Goal: Task Accomplishment & Management: Complete application form

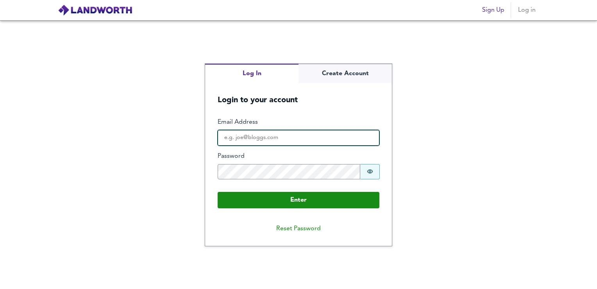
type input "[PERSON_NAME][EMAIL_ADDRESS][DOMAIN_NAME]"
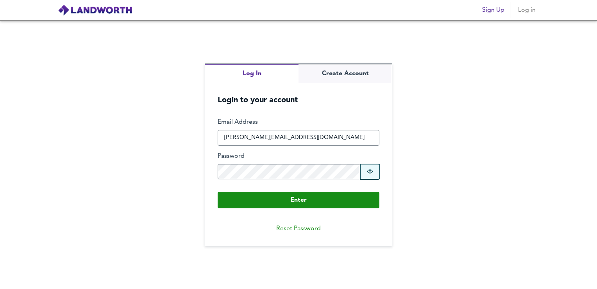
click at [370, 168] on icon "Show password" at bounding box center [370, 171] width 6 height 6
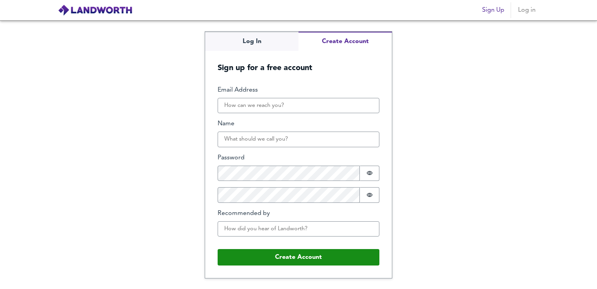
click at [351, 73] on div "Log In Create Account Sign up for a free account Email Address Name Password Pa…" at bounding box center [298, 155] width 187 height 246
click at [287, 111] on input "Email Address" at bounding box center [299, 106] width 162 height 16
type input "[EMAIL_ADDRESS][DOMAIN_NAME]"
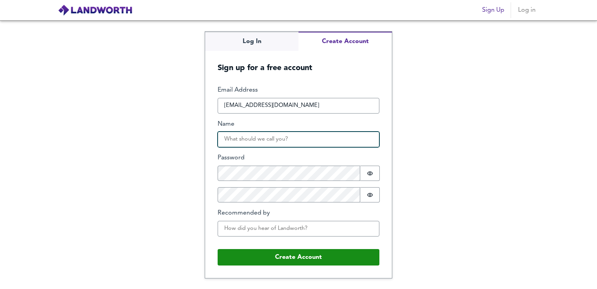
click at [302, 138] on input "Name" at bounding box center [299, 139] width 162 height 16
type input "Realsage"
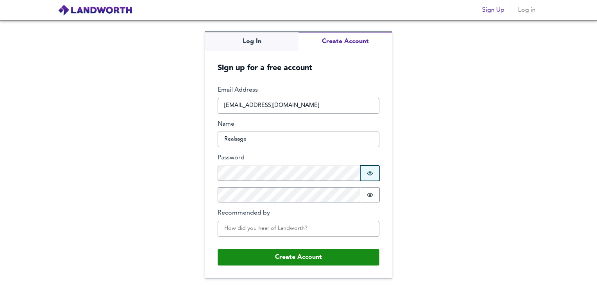
click at [371, 169] on button "Password is hidden" at bounding box center [370, 172] width 20 height 15
click at [94, 246] on div "Log In Create Account Sign up for a free account Email Address [EMAIL_ADDRESS][…" at bounding box center [298, 154] width 597 height 268
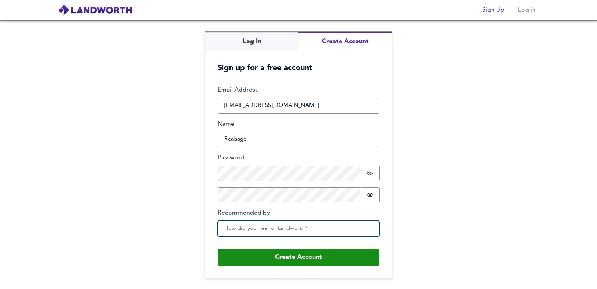
click at [260, 231] on input "Recommended by" at bounding box center [299, 229] width 162 height 16
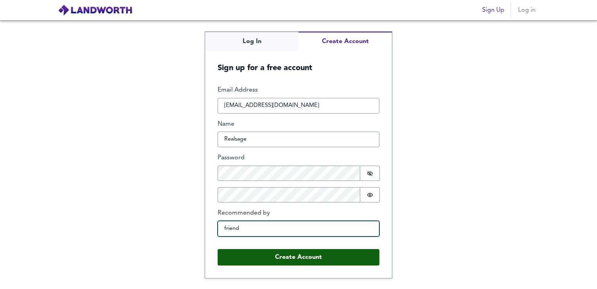
type input "friend"
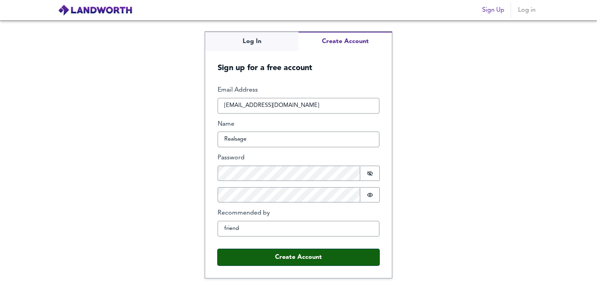
click at [260, 258] on button "Create Account" at bounding box center [299, 257] width 162 height 16
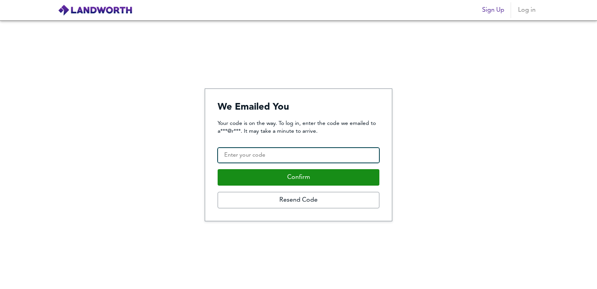
click at [251, 155] on input "Confirmation Code" at bounding box center [299, 155] width 162 height 16
type input "820036"
click at [218, 169] on button "Confirm" at bounding box center [299, 177] width 162 height 16
